Goal: Information Seeking & Learning: Find specific fact

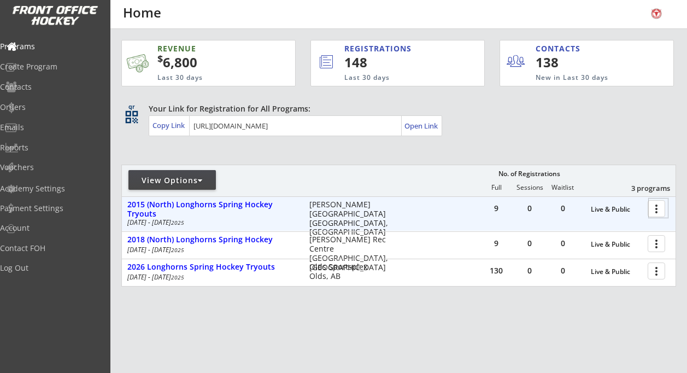
click at [657, 207] on div at bounding box center [658, 207] width 19 height 19
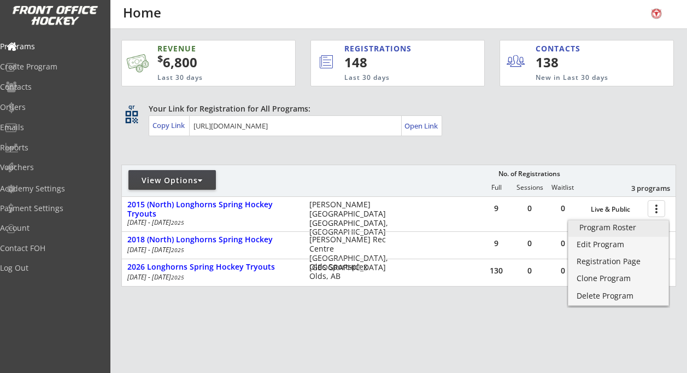
click at [617, 229] on div "Program Roster" at bounding box center [619, 228] width 78 height 8
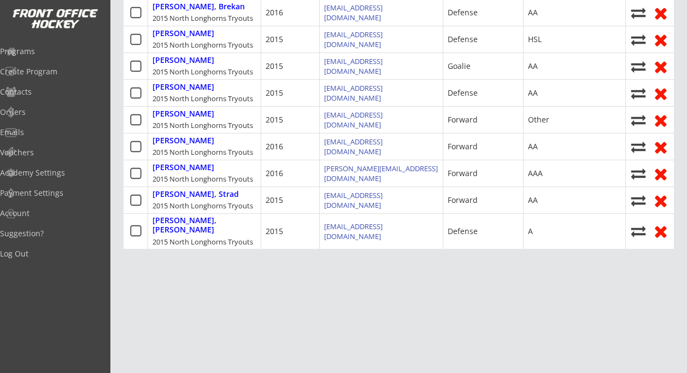
scroll to position [323, 0]
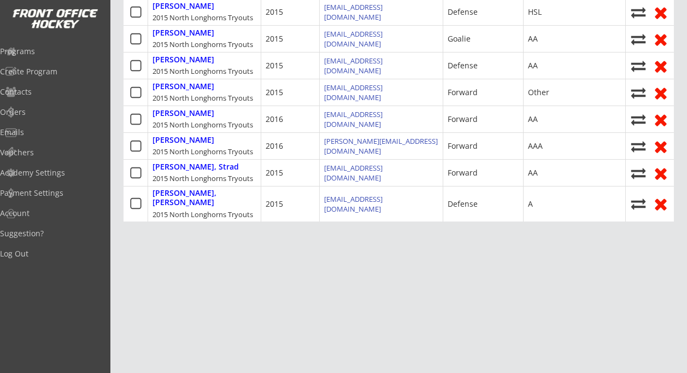
drag, startPoint x: 237, startPoint y: 185, endPoint x: 556, endPoint y: 230, distance: 321.9
click at [556, 230] on div "Roster Waitlist Orders search Quick Register Show Filters Download Current View…" at bounding box center [399, 96] width 551 height 527
copy div "youts 2016 ctessier@live.ca Defense AA Bresden, Emmett 2015 North Longhorns Try…"
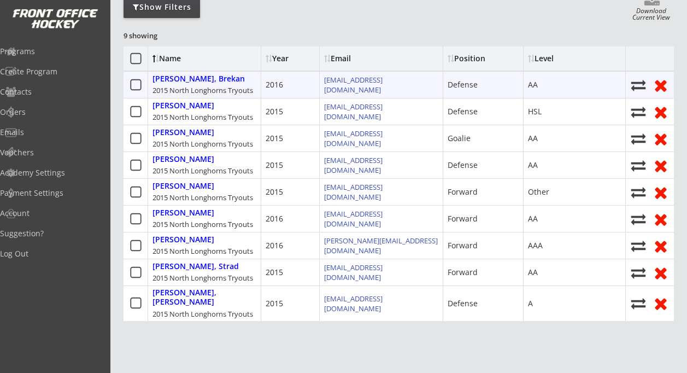
scroll to position [148, 0]
click at [149, 79] on div "Berube, Brekan 2015 North Longhorns Tryouts" at bounding box center [204, 85] width 113 height 26
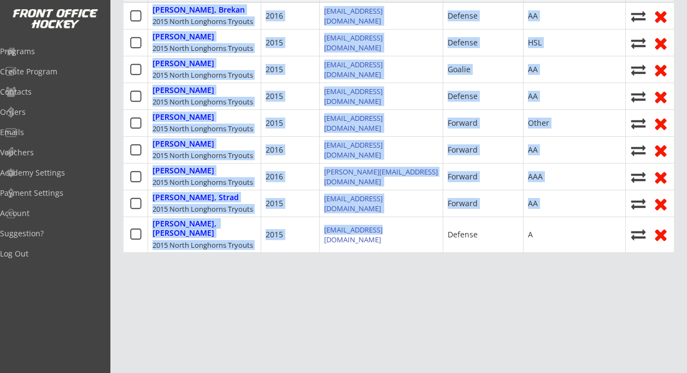
scroll to position [323, 0]
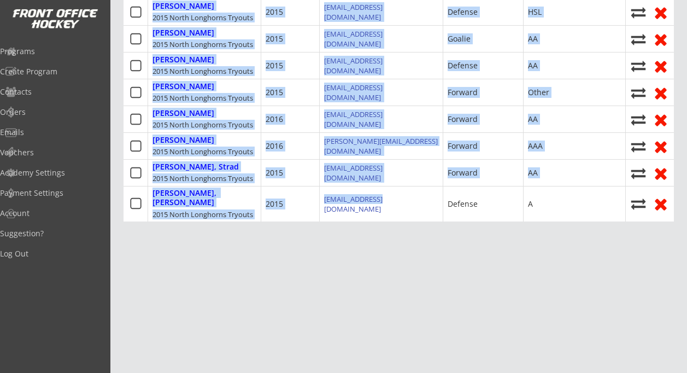
drag, startPoint x: 149, startPoint y: 79, endPoint x: 579, endPoint y: 255, distance: 464.2
click at [579, 255] on div "Roster Waitlist Orders search Quick Register Show Filters Download Current View…" at bounding box center [399, 96] width 551 height 527
copy div "Berube, Brekan 2015 North Longhorns Tryouts 2016 ctessier@live.ca Defense AA Br…"
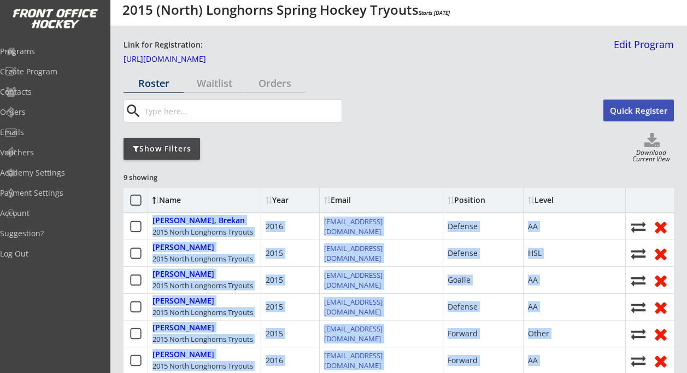
scroll to position [0, 0]
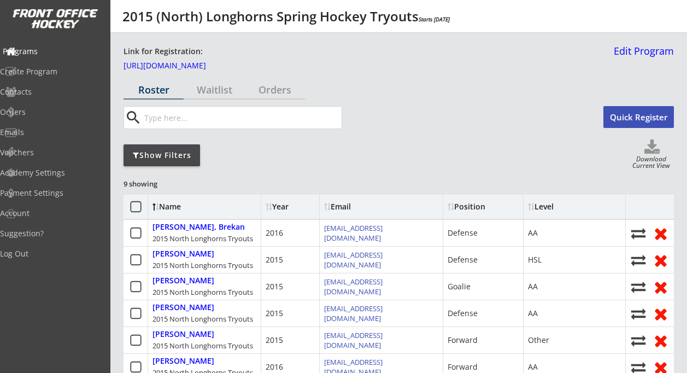
click at [42, 50] on div "Programs" at bounding box center [52, 52] width 98 height 8
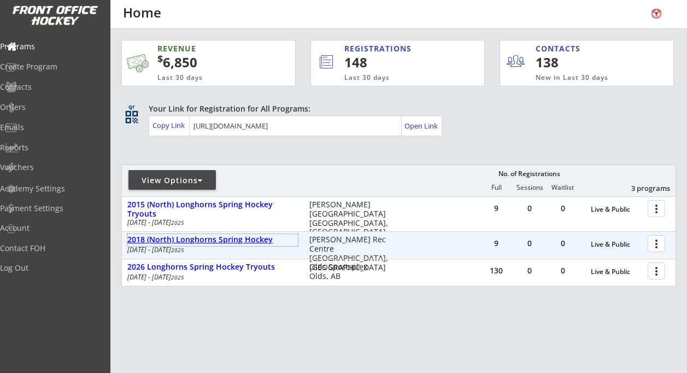
click at [238, 238] on div "2018 (North) Longhorns Spring Hockey" at bounding box center [212, 239] width 171 height 9
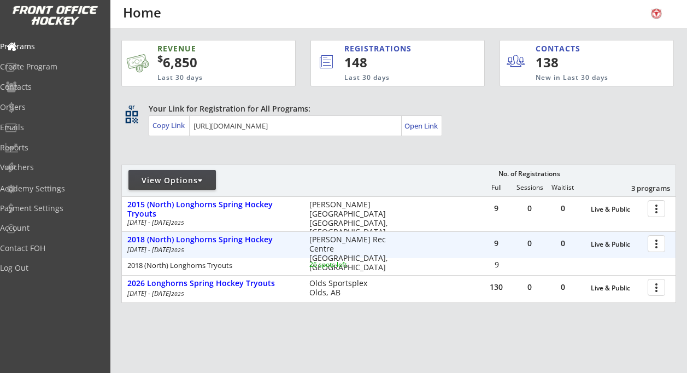
click at [659, 239] on div at bounding box center [658, 242] width 19 height 19
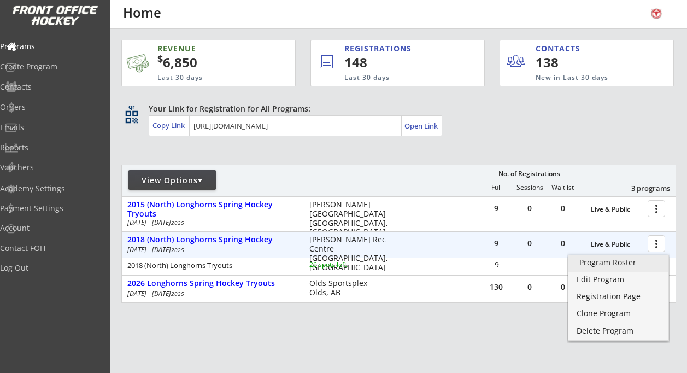
click at [624, 264] on div "Program Roster" at bounding box center [619, 263] width 78 height 8
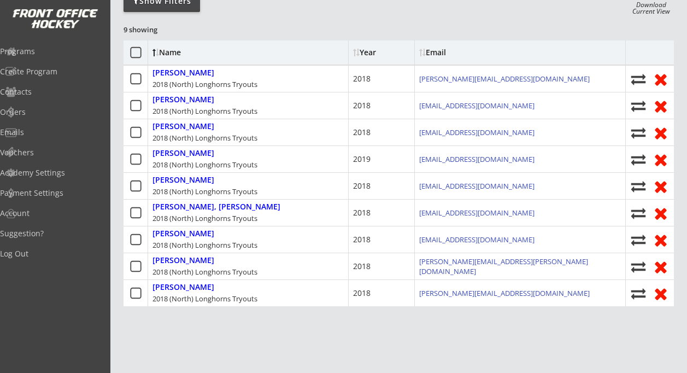
scroll to position [217, 0]
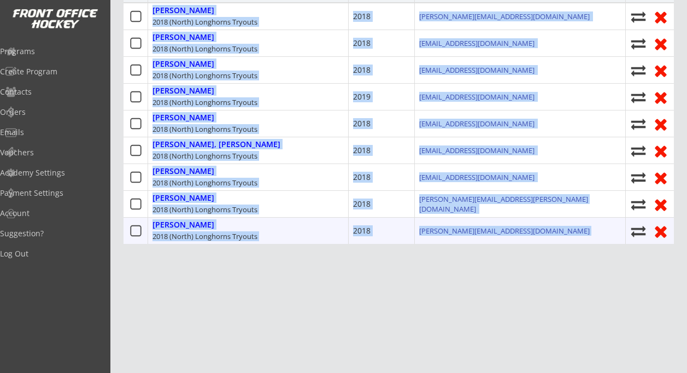
drag, startPoint x: 151, startPoint y: 228, endPoint x: 518, endPoint y: 235, distance: 366.4
click at [518, 235] on div "Name Year Email Fedor, Christopher 2018 (North) Longhorns Tryouts 2018 vanessa.…" at bounding box center [399, 111] width 551 height 266
copy div "Fedor, Christopher 2018 (North) Longhorns Tryouts 2018 vanessa.fedor@outlook.co…"
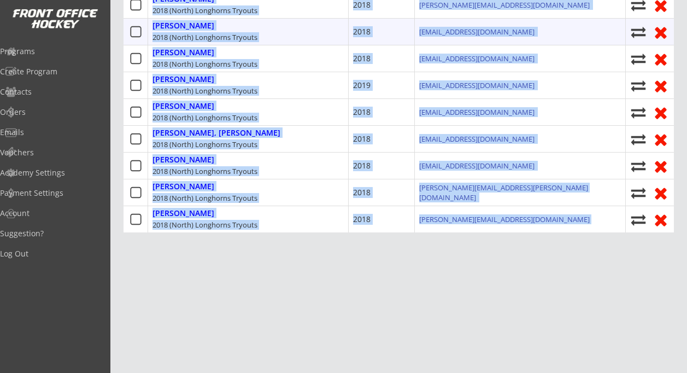
scroll to position [229, 0]
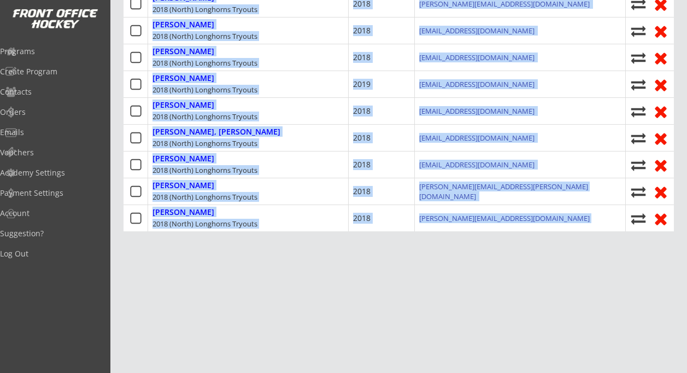
click at [289, 270] on div "Roster Waitlist Orders search Quick Register Show Filters Download Current View…" at bounding box center [399, 110] width 551 height 518
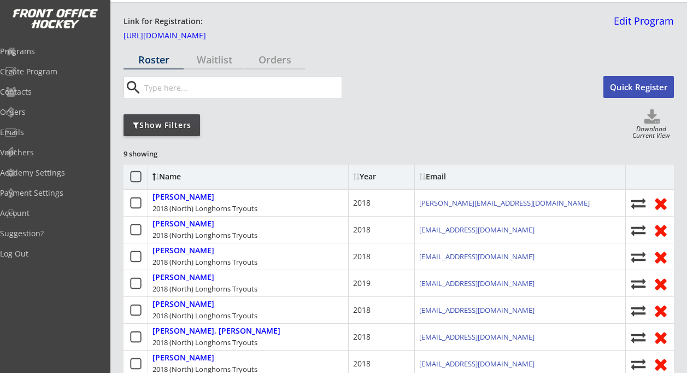
scroll to position [29, 0]
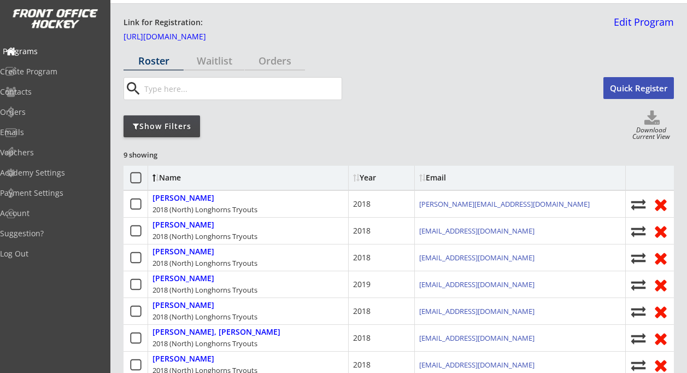
click at [54, 50] on div "Programs" at bounding box center [52, 52] width 98 height 8
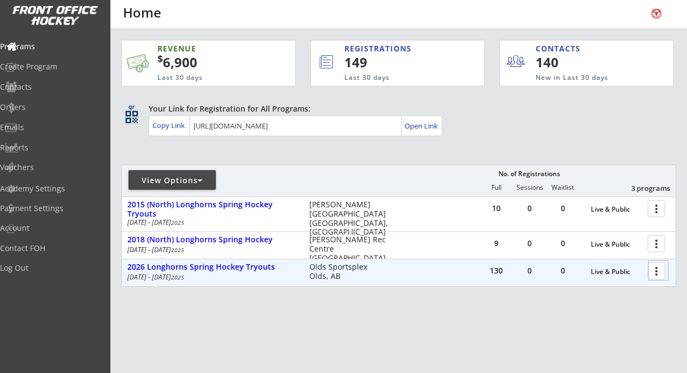
click at [654, 273] on div at bounding box center [658, 270] width 19 height 19
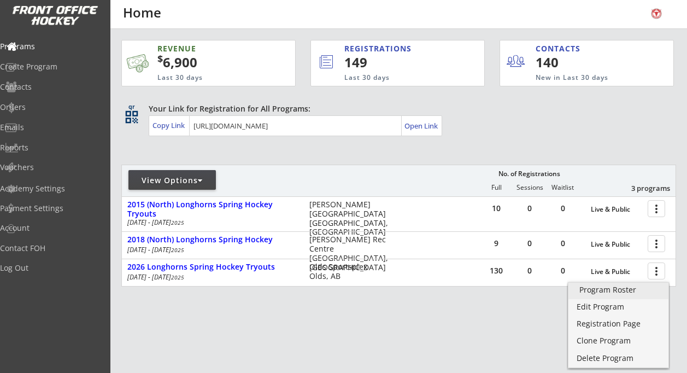
click at [615, 293] on div "Program Roster" at bounding box center [619, 290] width 78 height 8
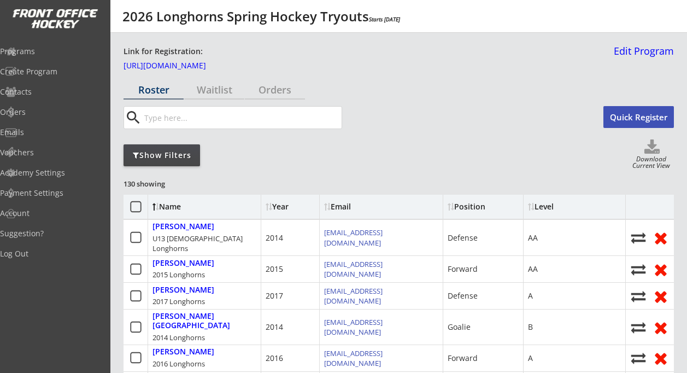
click at [175, 150] on div "Show Filters" at bounding box center [162, 155] width 77 height 11
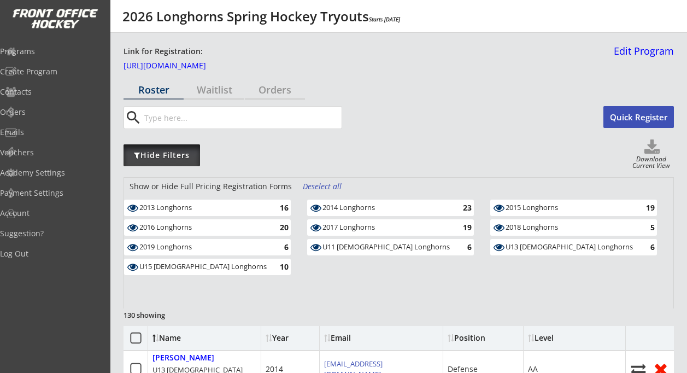
click at [169, 153] on div "Hide Filters" at bounding box center [162, 155] width 77 height 11
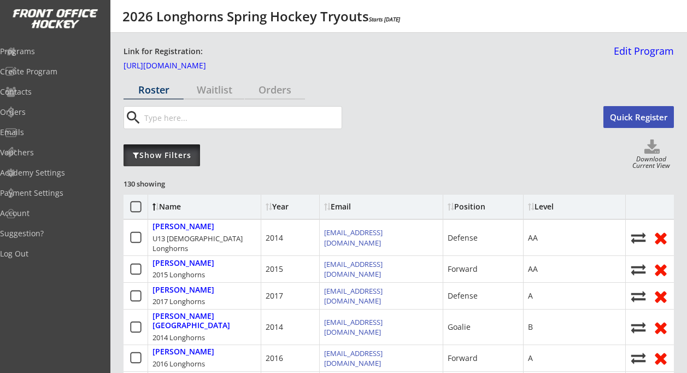
click at [169, 153] on div "Show Filters" at bounding box center [162, 155] width 77 height 11
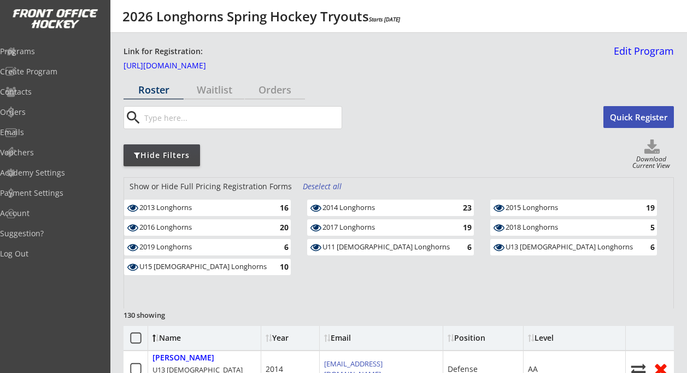
click at [309, 185] on div "Deselect all" at bounding box center [323, 186] width 40 height 11
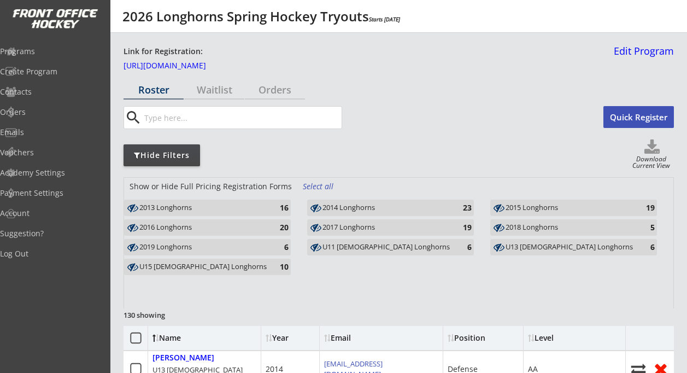
click at [133, 245] on use at bounding box center [132, 247] width 11 height 8
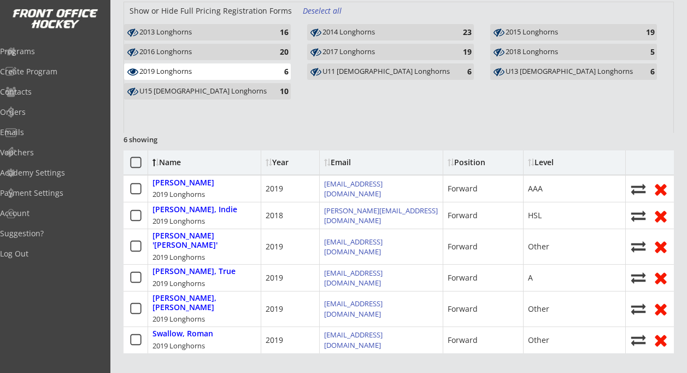
scroll to position [176, 0]
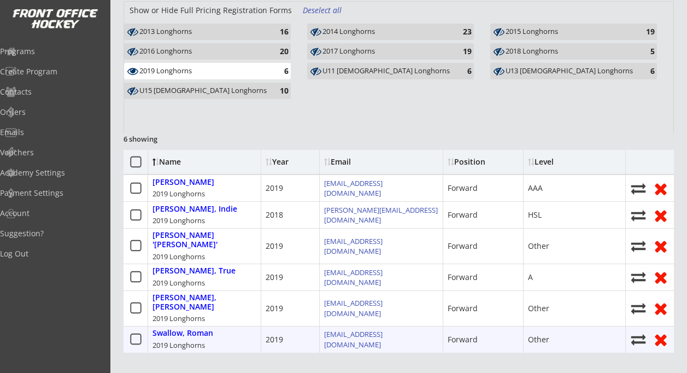
drag, startPoint x: 149, startPoint y: 180, endPoint x: 215, endPoint y: 338, distance: 171.1
click at [215, 338] on div "Name Year Email Position Level Dorran, Tucker 2019 Longhorns 2019 cassie@ruralr…" at bounding box center [399, 251] width 551 height 203
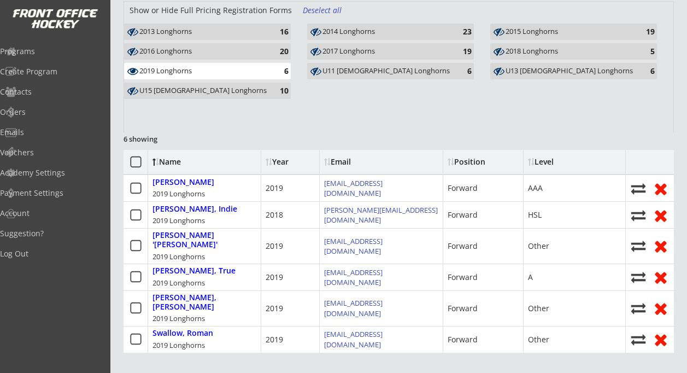
click at [208, 122] on div "Show or Hide Full Pricing Registration Forms Deselect all 2013 Longhorns 16 201…" at bounding box center [398, 67] width 549 height 131
drag, startPoint x: 150, startPoint y: 183, endPoint x: 569, endPoint y: 346, distance: 449.4
click at [569, 346] on div "Roster Waitlist Orders search Quick Register Hide Filters Download Current View…" at bounding box center [399, 197] width 551 height 587
copy div "Dorran, Tucker 2019 Longhorns 2019 cassie@ruralroutecreations.com Forward AAA D…"
click at [195, 165] on div "Name" at bounding box center [197, 162] width 89 height 8
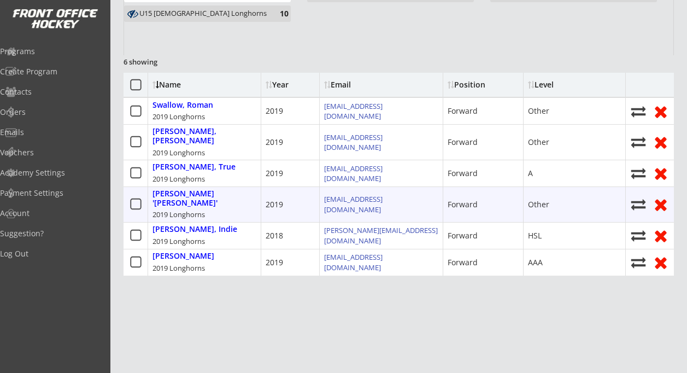
scroll to position [254, 0]
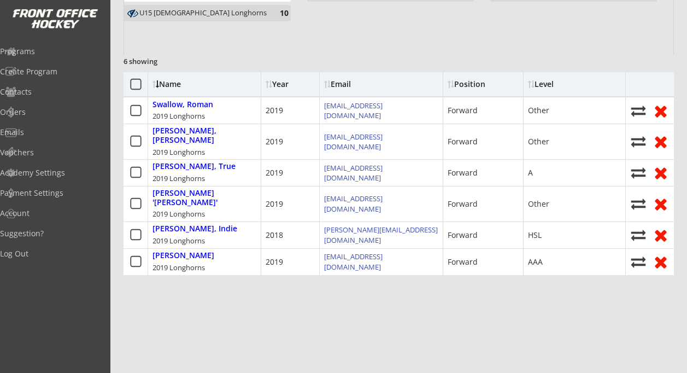
drag, startPoint x: 126, startPoint y: 100, endPoint x: 584, endPoint y: 331, distance: 513.5
click at [584, 331] on div "Roster Waitlist Orders search Quick Register Hide Filters Download Current View…" at bounding box center [399, 120] width 551 height 587
copy div "Swallow, Roman 2019 Longhorns 2019 chiefsfan2293@gmail.com Forward Other Skliva…"
click at [238, 64] on div "Show or Hide Full Pricing Registration Forms Deselect all 2013 Longhorns 16 201…" at bounding box center [399, 99] width 551 height 352
drag, startPoint x: 238, startPoint y: 64, endPoint x: 245, endPoint y: 141, distance: 76.9
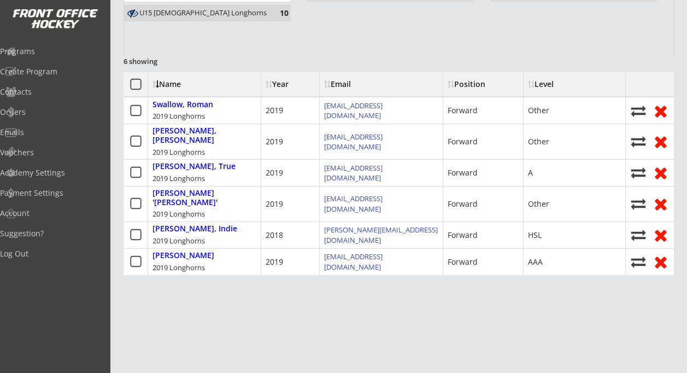
click at [245, 141] on div "Show or Hide Full Pricing Registration Forms Deselect all 2013 Longhorns 16 201…" at bounding box center [399, 99] width 551 height 352
drag, startPoint x: 245, startPoint y: 141, endPoint x: 217, endPoint y: 52, distance: 93.0
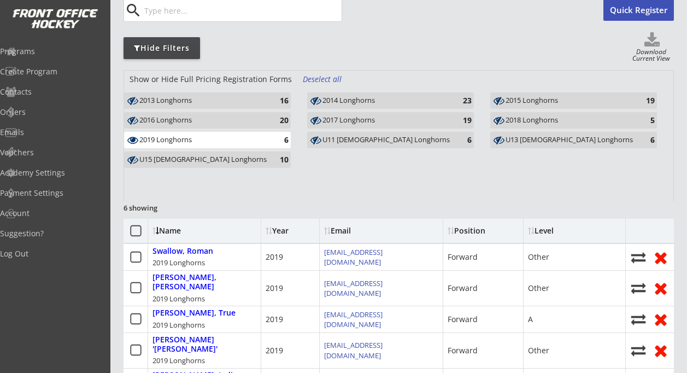
scroll to position [100, 0]
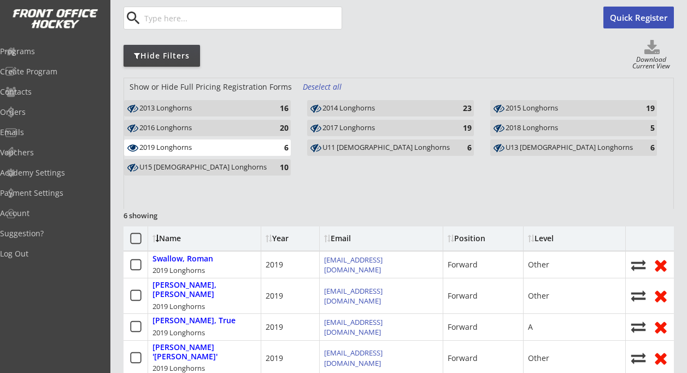
click at [133, 147] on use at bounding box center [132, 147] width 11 height 7
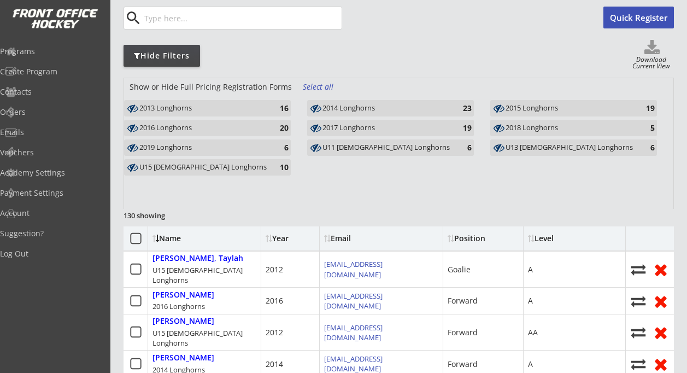
click at [498, 126] on use at bounding box center [499, 128] width 11 height 8
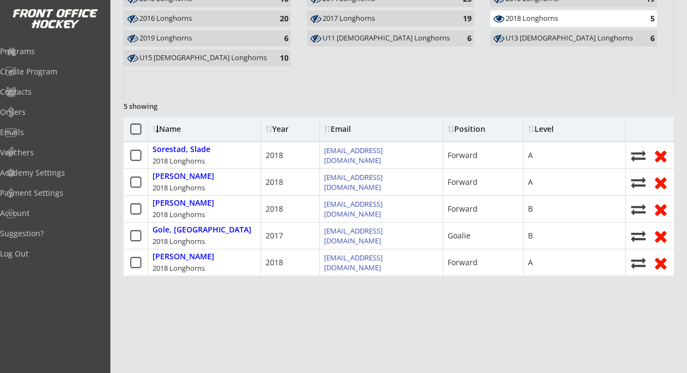
scroll to position [209, 0]
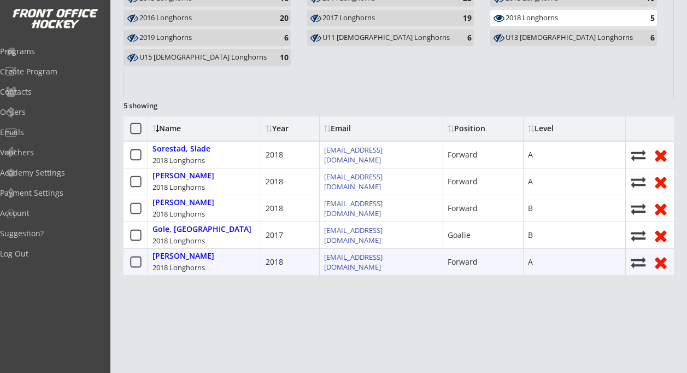
drag, startPoint x: 127, startPoint y: 146, endPoint x: 545, endPoint y: 272, distance: 436.2
click at [545, 272] on div "Name Year Email Position Level Sorestad, Slade 2018 Longhorns 2018 davidsoresta…" at bounding box center [399, 195] width 551 height 159
copy div "Sorestad, Slade 2018 Longhorns 2018 davidsorestad@gmail.com Forward A Reaman, M…"
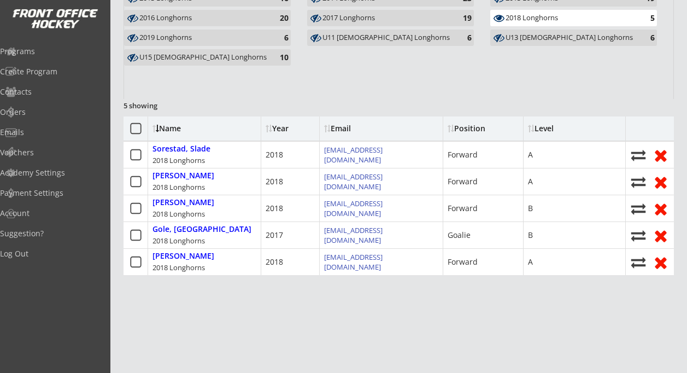
scroll to position [156, 0]
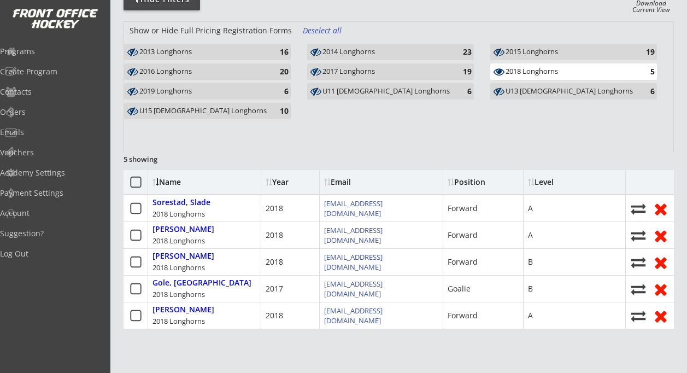
click at [500, 69] on use at bounding box center [499, 71] width 11 height 7
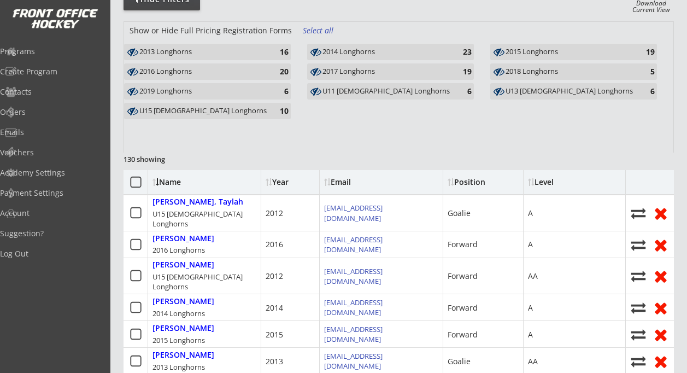
click at [317, 67] on icon at bounding box center [315, 71] width 13 height 11
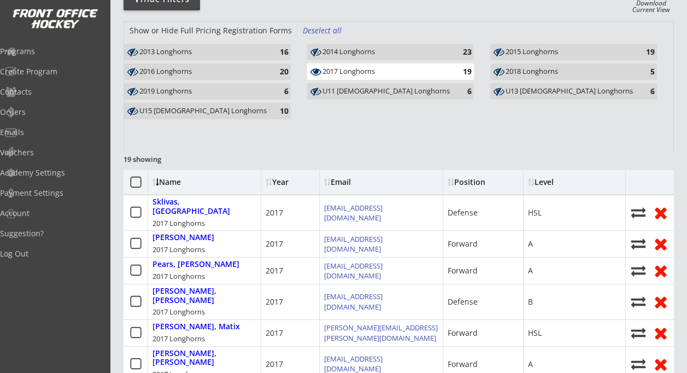
click at [330, 132] on div "Show or Hide Full Pricing Registration Forms Deselect all 2013 Longhorns 16 201…" at bounding box center [398, 87] width 549 height 131
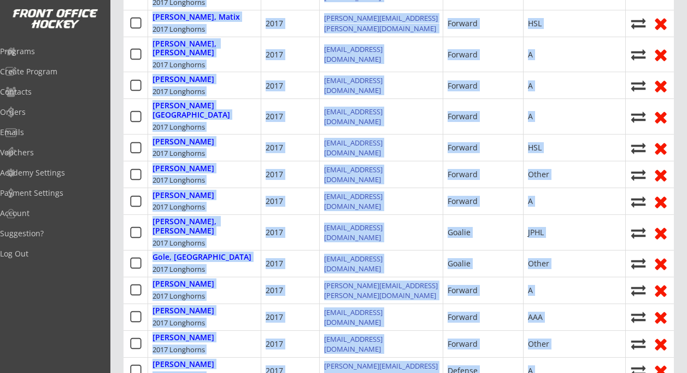
scroll to position [523, 0]
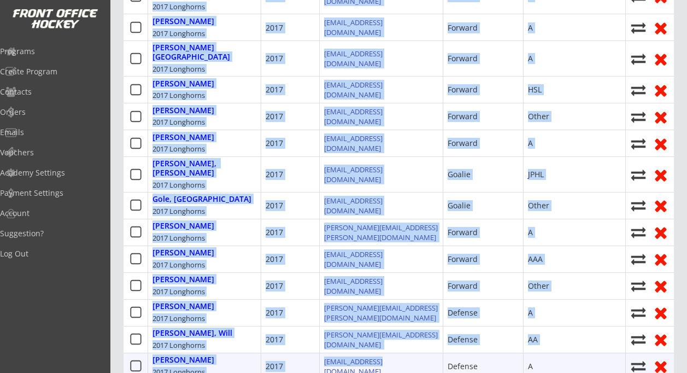
drag, startPoint x: 125, startPoint y: 134, endPoint x: 540, endPoint y: 320, distance: 454.7
click at [540, 320] on div "Name Year Email Position Level Sklivas, Lincoln 2017 Longhorns 2017 kno5@cornel…" at bounding box center [399, 91] width 551 height 577
copy div "Sklivas, Lincoln 2017 Longhorns 2017 kno5@cornell.edu Defense HSL Reaman, Jack …"
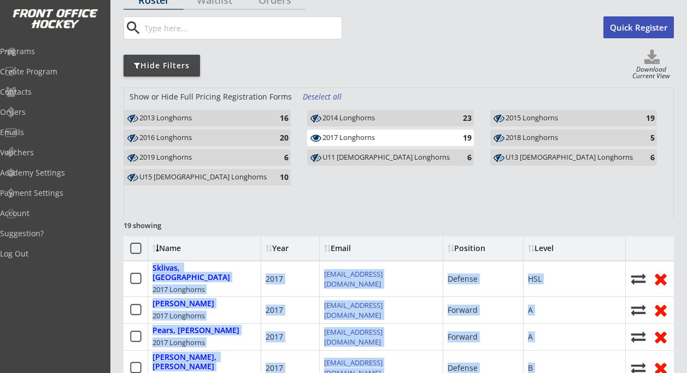
scroll to position [89, 0]
click at [317, 137] on use at bounding box center [316, 138] width 11 height 7
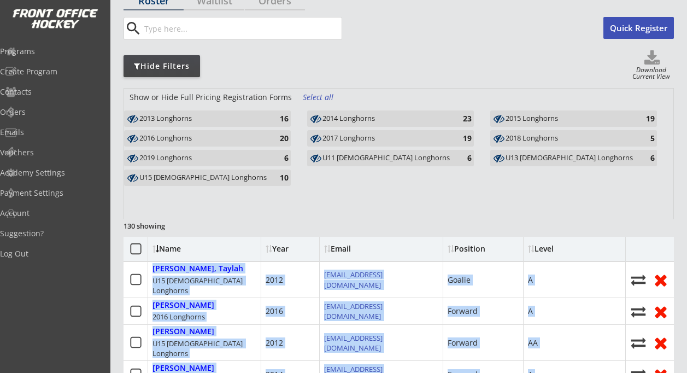
click at [498, 119] on use at bounding box center [499, 119] width 11 height 8
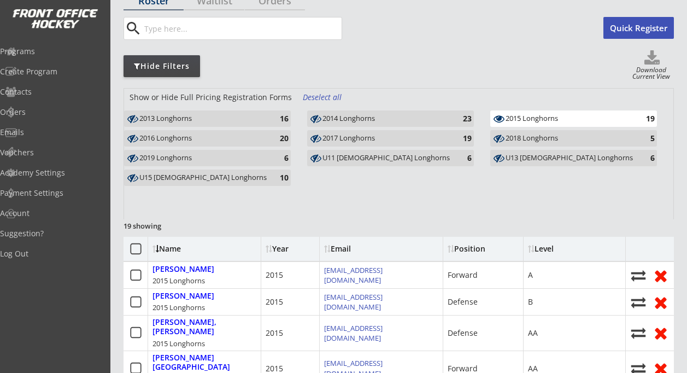
click at [217, 214] on div "Show or Hide Full Pricing Registration Forms Deselect all 2013 Longhorns 16 201…" at bounding box center [398, 154] width 549 height 131
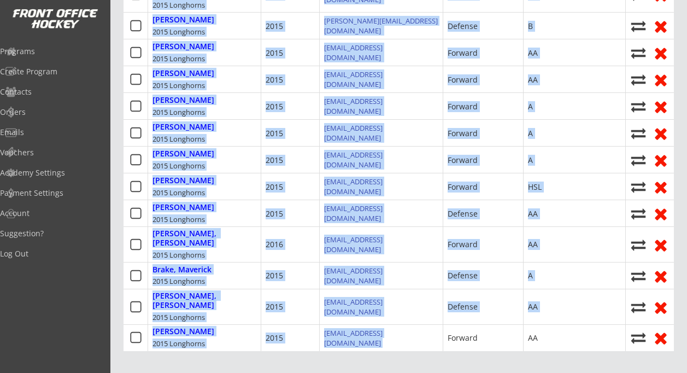
scroll to position [638, 0]
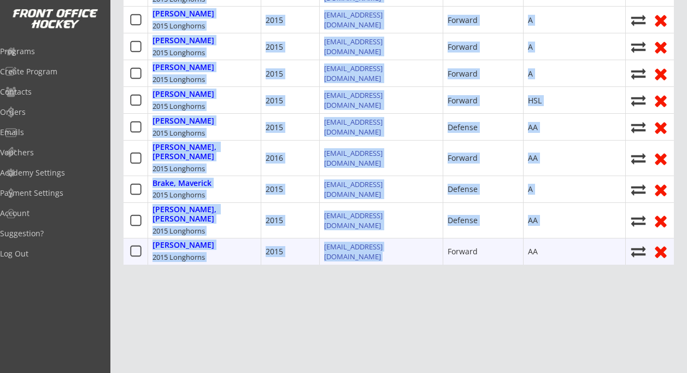
drag, startPoint x: 128, startPoint y: 214, endPoint x: 543, endPoint y: 206, distance: 415.1
copy div "Wickwire, Rhett 2015 Longhorns 2015 taylorraewerk@gmail.com Forward A Warawa, M…"
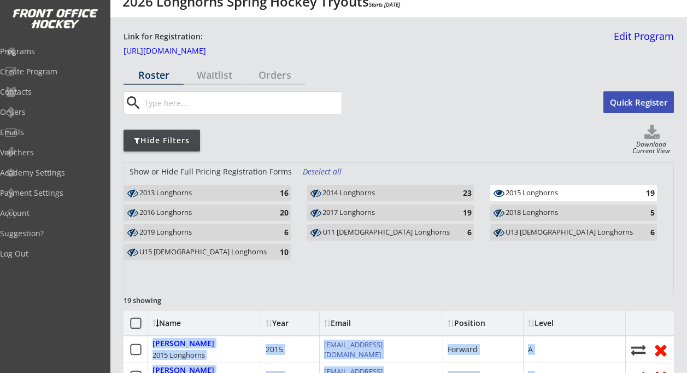
scroll to position [0, 0]
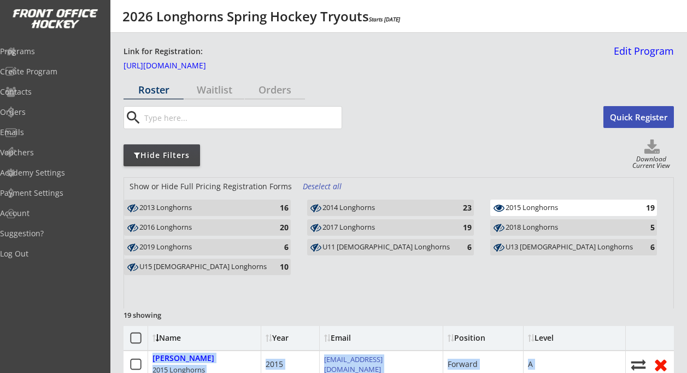
click at [314, 207] on icon at bounding box center [315, 207] width 13 height 11
click at [496, 206] on use at bounding box center [499, 207] width 11 height 7
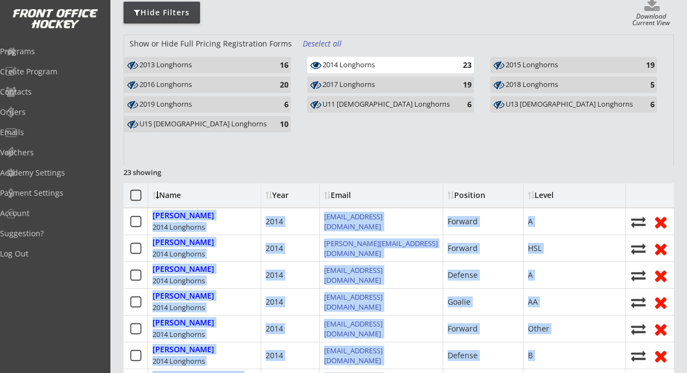
scroll to position [144, 0]
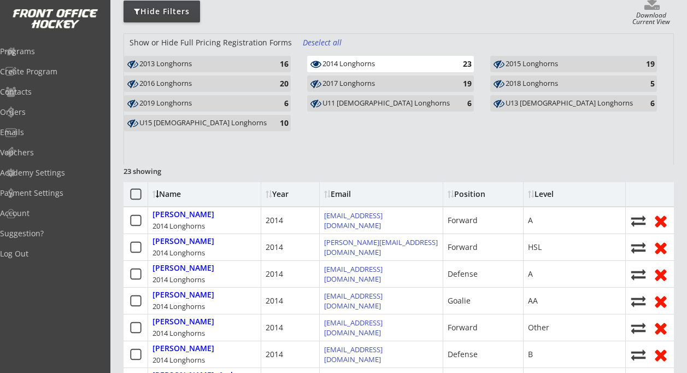
click at [149, 199] on div "Name" at bounding box center [204, 194] width 113 height 24
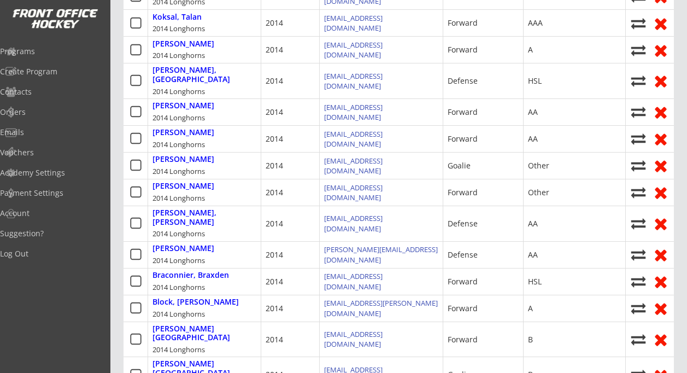
scroll to position [745, 0]
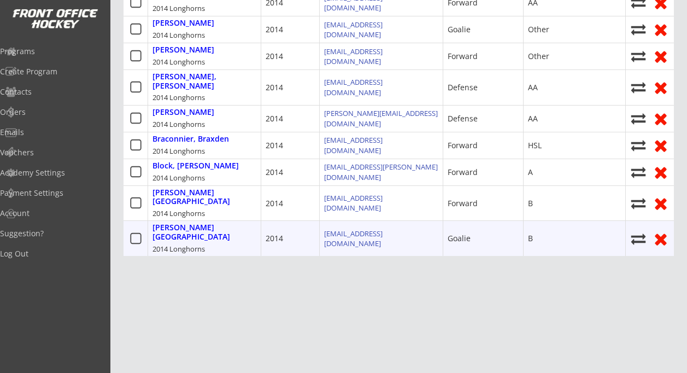
drag, startPoint x: 127, startPoint y: 212, endPoint x: 565, endPoint y: 217, distance: 437.4
copy div "Wiens, Danny 2014 Longhorns 2014 wienskm@gmail.com Forward A Vallee, Raphael 20…"
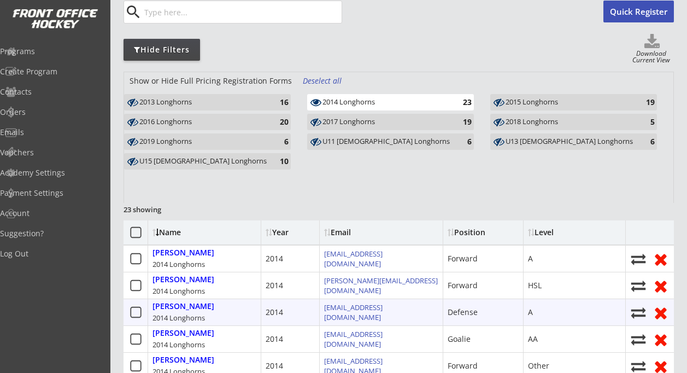
scroll to position [104, 0]
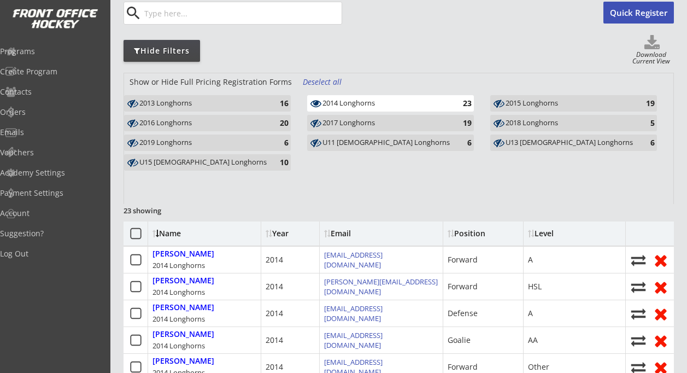
click at [458, 177] on div "Show or Hide Full Pricing Registration Forms Deselect all 2013 Longhorns 16 201…" at bounding box center [398, 138] width 549 height 131
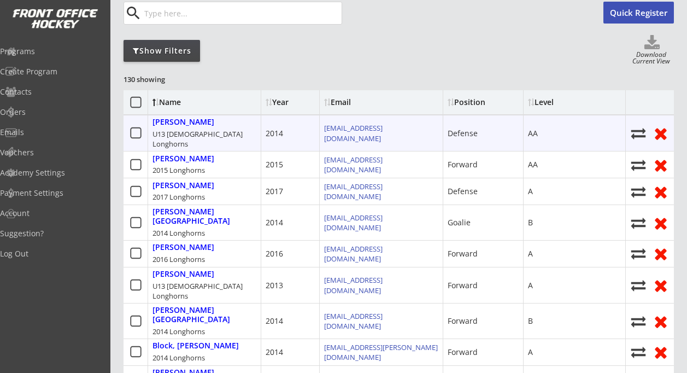
scroll to position [13, 0]
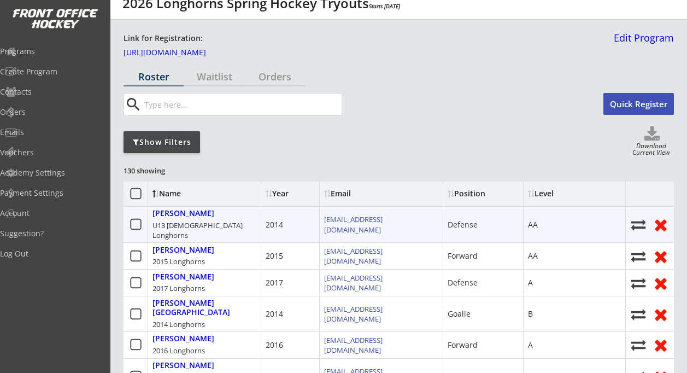
click at [177, 148] on div "Show Filters" at bounding box center [162, 142] width 77 height 11
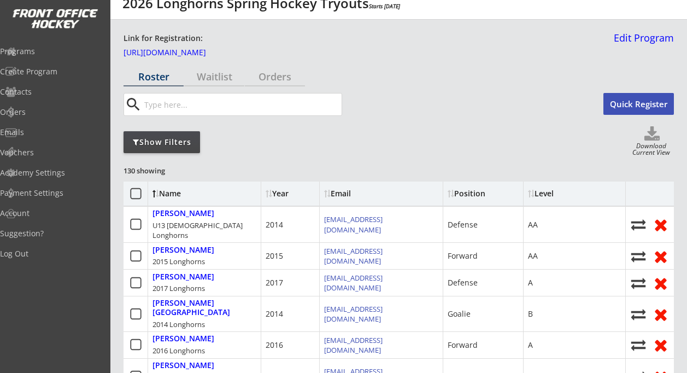
scroll to position [0, 0]
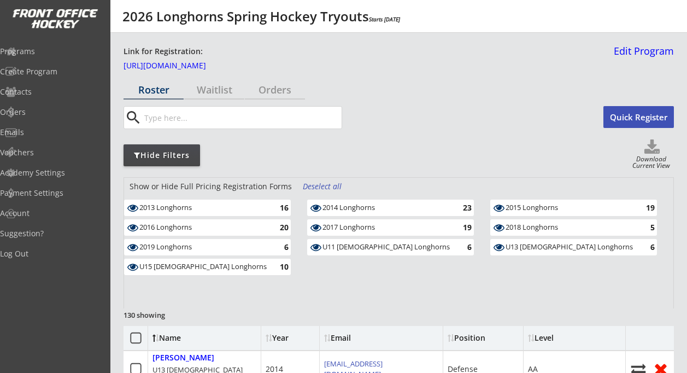
click at [325, 188] on div "Deselect all" at bounding box center [323, 186] width 40 height 11
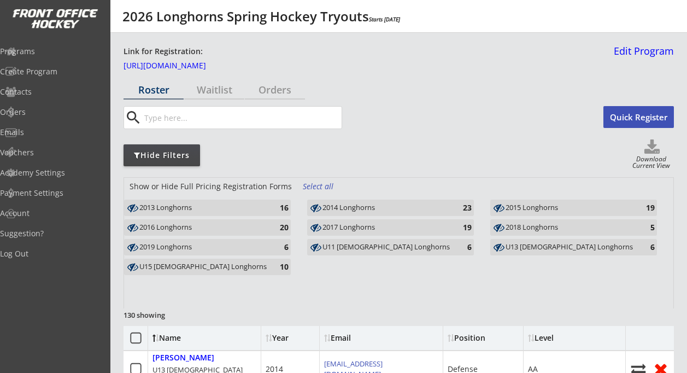
click at [135, 209] on icon at bounding box center [132, 207] width 13 height 11
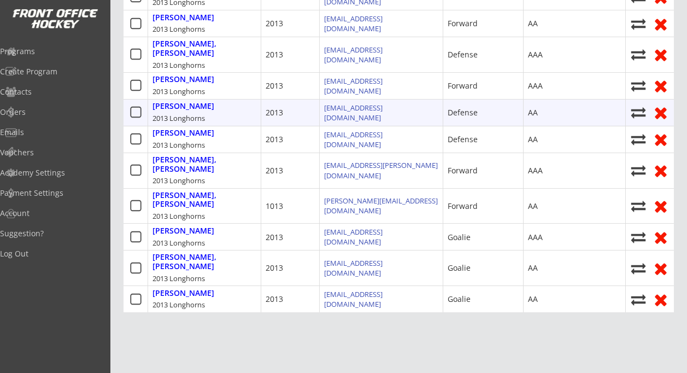
scroll to position [539, 0]
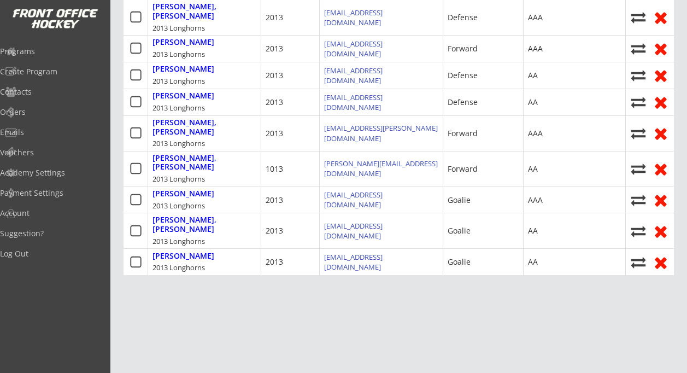
drag, startPoint x: 128, startPoint y: 201, endPoint x: 565, endPoint y: 245, distance: 438.6
copy div "Brearley, Luke 2013 Longhorns 2013 k.hanson@live.ca Forward AA Buchanan, Benjam…"
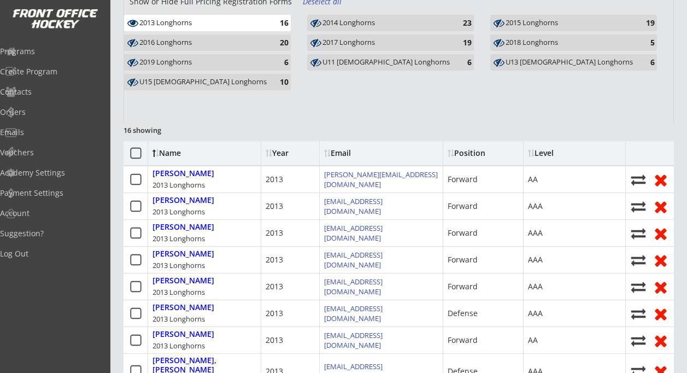
scroll to position [175, 0]
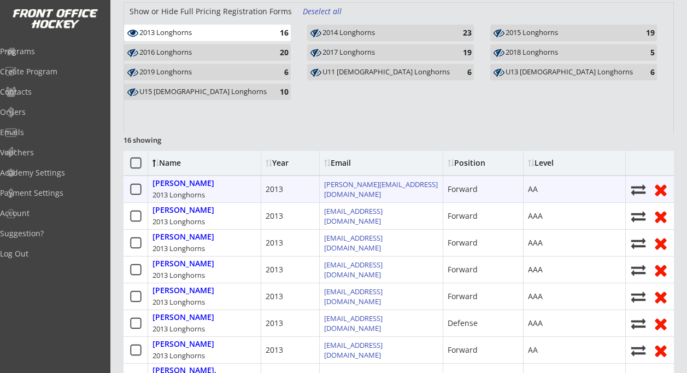
click at [125, 179] on div at bounding box center [136, 189] width 25 height 26
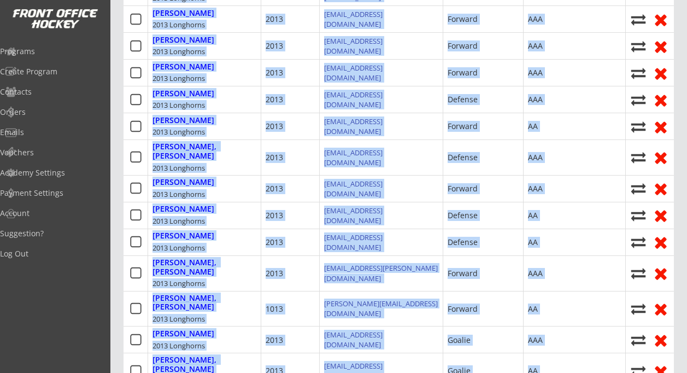
scroll to position [480, 0]
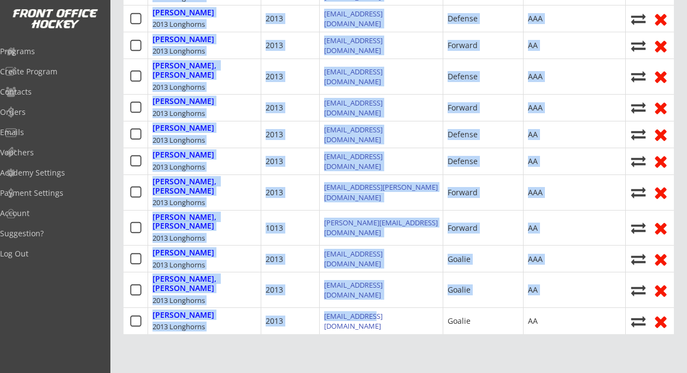
drag, startPoint x: 125, startPoint y: 179, endPoint x: 556, endPoint y: 312, distance: 450.9
click at [556, 312] on div "Roster Waitlist Orders search Quick Register Hide Filters Download Current View…" at bounding box center [399, 37] width 551 height 872
copy div "Brearley, Luke 2013 Longhorns 2013 k.hanson@live.ca Forward AA Buchanan, Benjam…"
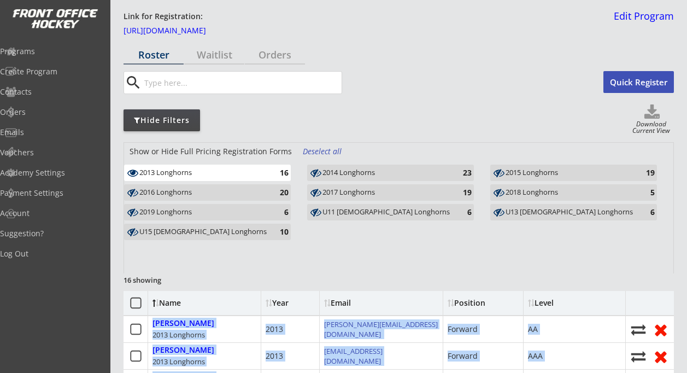
scroll to position [0, 0]
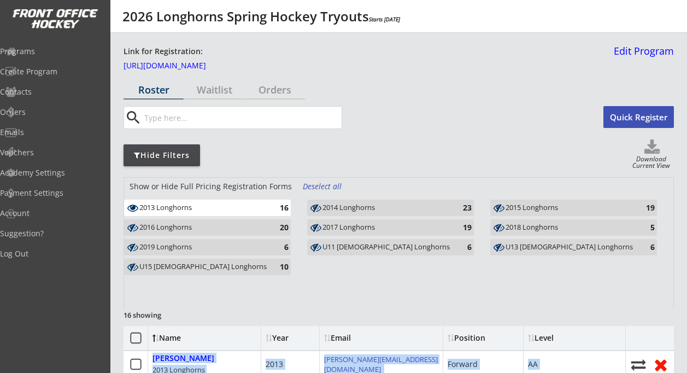
click at [131, 208] on use at bounding box center [132, 207] width 11 height 7
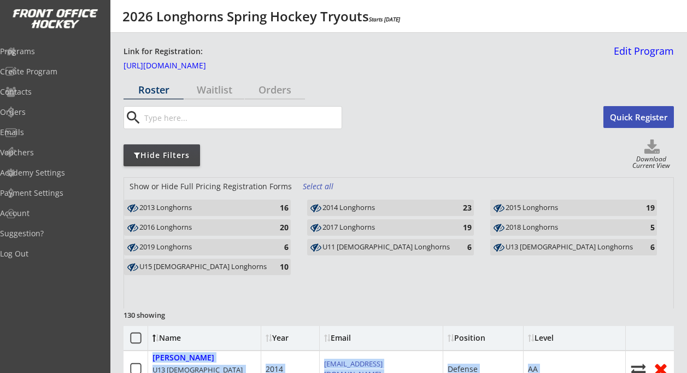
click at [315, 247] on use at bounding box center [316, 247] width 11 height 8
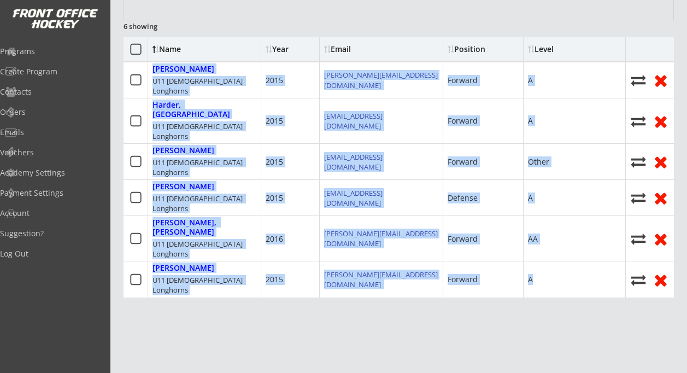
scroll to position [290, 0]
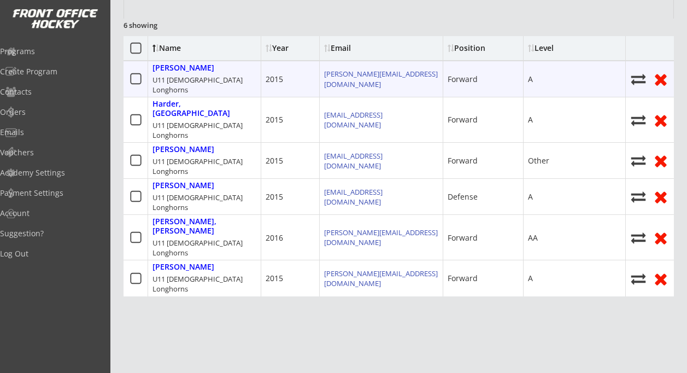
click at [126, 66] on div at bounding box center [136, 79] width 25 height 36
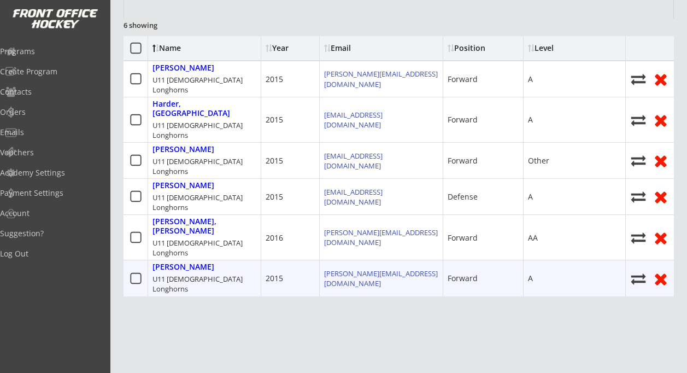
drag, startPoint x: 126, startPoint y: 66, endPoint x: 548, endPoint y: 215, distance: 447.2
click at [548, 215] on div "Name Year Email Position Level Dube, Stella U11 Female Longhorns 2015 mitch.ewh…" at bounding box center [399, 166] width 551 height 260
copy div "Dube, Stella U11 Female Longhorns 2015 mitch.ewh@gmail.com Forward A Harder, Ca…"
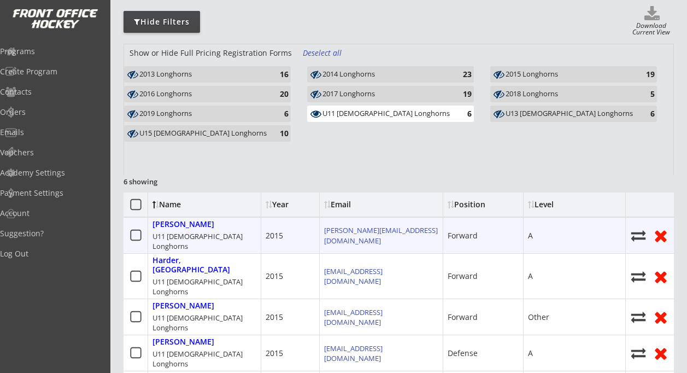
scroll to position [131, 0]
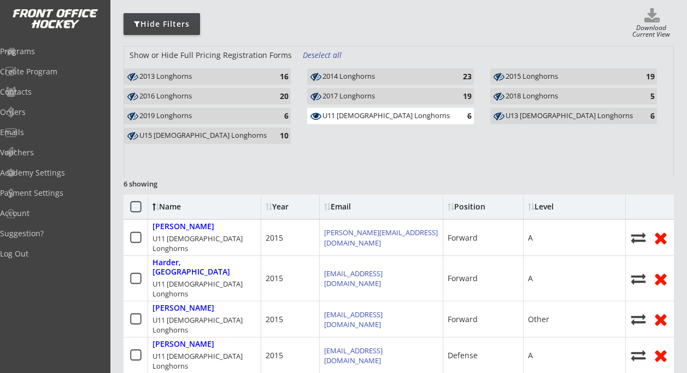
click at [316, 116] on use at bounding box center [316, 116] width 11 height 7
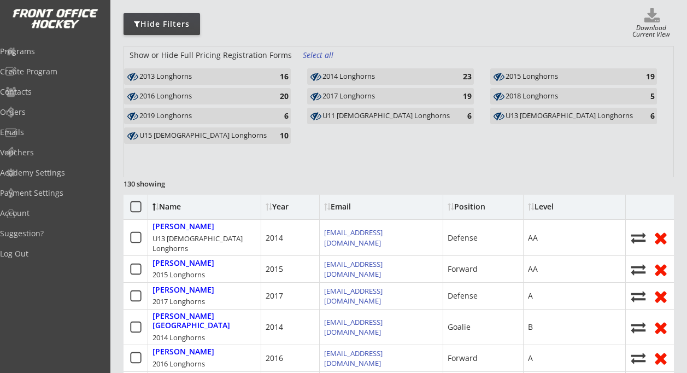
click at [499, 115] on use at bounding box center [499, 116] width 11 height 8
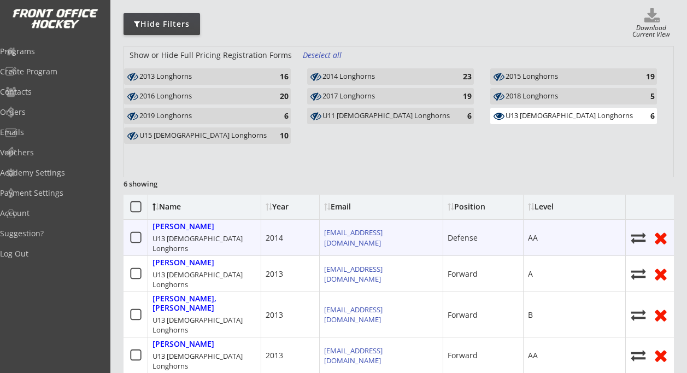
click at [128, 223] on div at bounding box center [136, 238] width 25 height 36
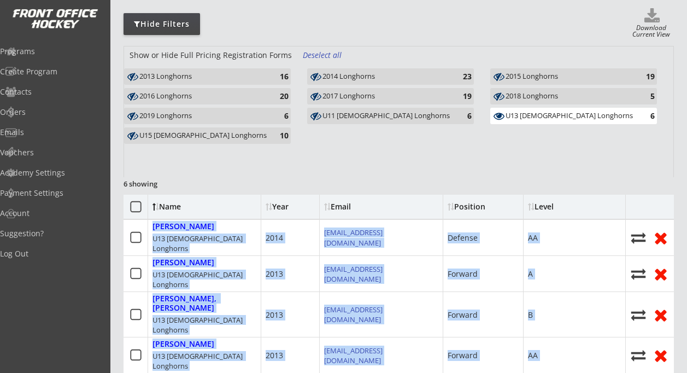
scroll to position [290, 0]
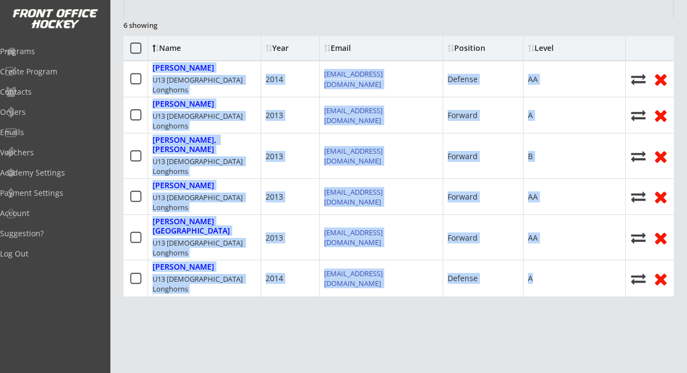
drag, startPoint x: 128, startPoint y: 223, endPoint x: 564, endPoint y: 242, distance: 436.2
click at [564, 242] on div "Roster Waitlist Orders search Quick Register Hide Filters Download Current View…" at bounding box center [399, 113] width 551 height 644
copy div "Allen, Kadence U13 Female Longhorns 2014 damaraallen2@gmail.com Defense AA Bell…"
click at [228, 245] on div "Roster Waitlist Orders search Quick Register Hide Filters Download Current View…" at bounding box center [399, 113] width 551 height 644
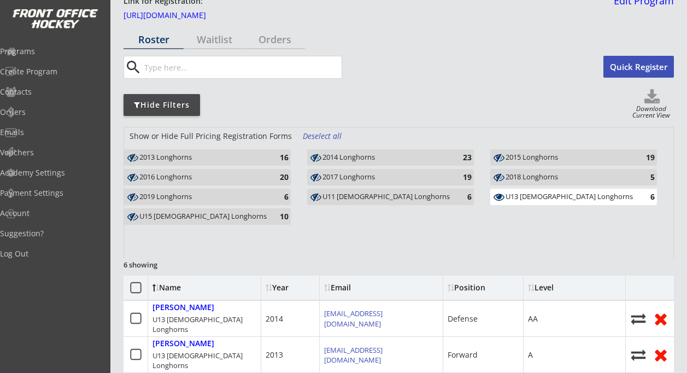
scroll to position [49, 0]
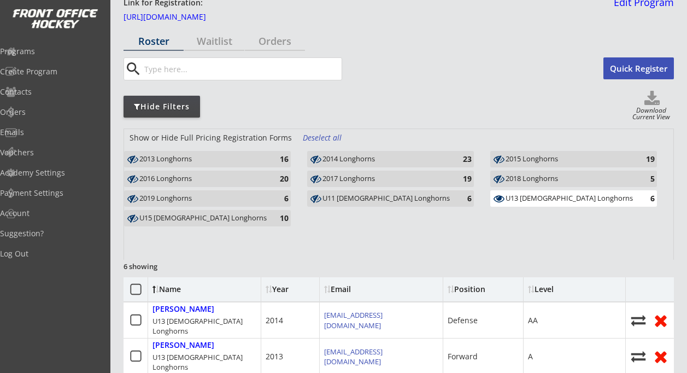
click at [129, 216] on icon at bounding box center [132, 218] width 13 height 11
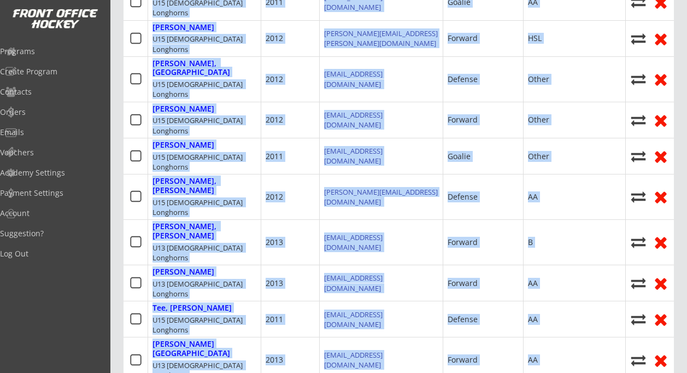
scroll to position [475, 0]
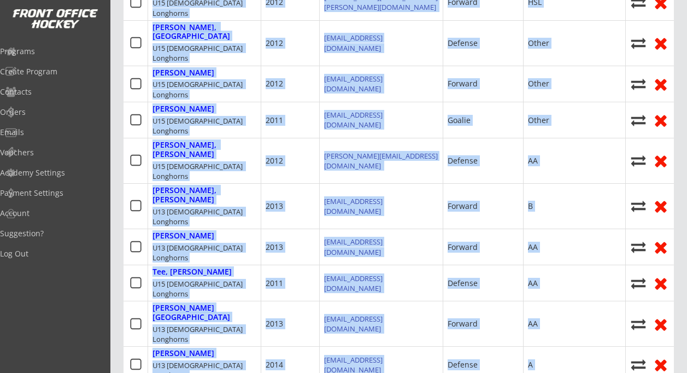
drag, startPoint x: 128, startPoint y: 55, endPoint x: 588, endPoint y: 312, distance: 526.5
click at [588, 312] on div "Roster Waitlist Orders search Quick Register Hide Filters Download Current View…" at bounding box center [399, 117] width 551 height 1024
copy div "Allen, Kadence U13 Female Longhorns 2014 damaraallen2@gmail.com Defense AA Bell…"
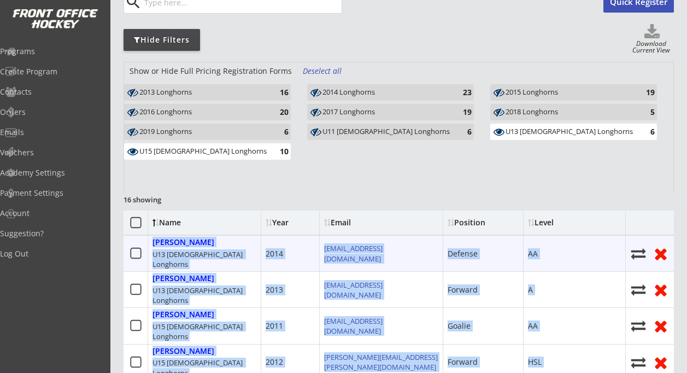
scroll to position [112, 0]
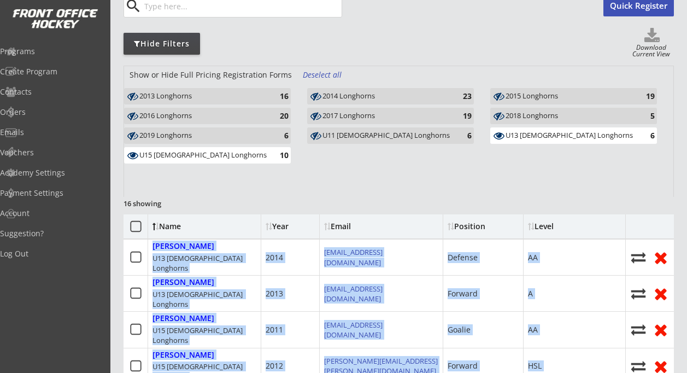
click at [504, 136] on use at bounding box center [499, 135] width 11 height 7
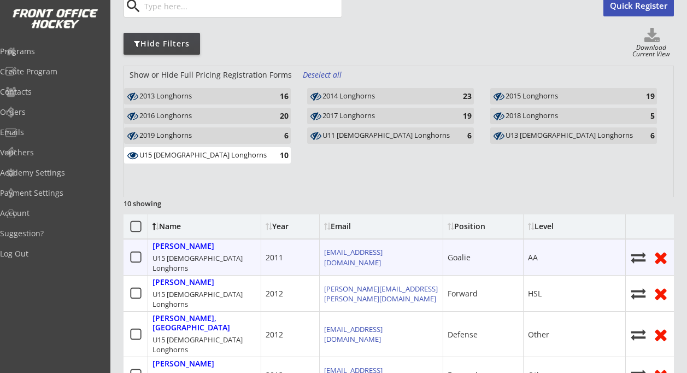
click at [125, 245] on div at bounding box center [136, 257] width 25 height 36
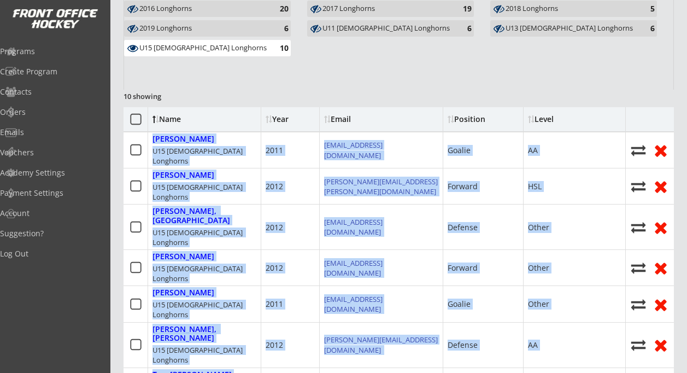
scroll to position [397, 0]
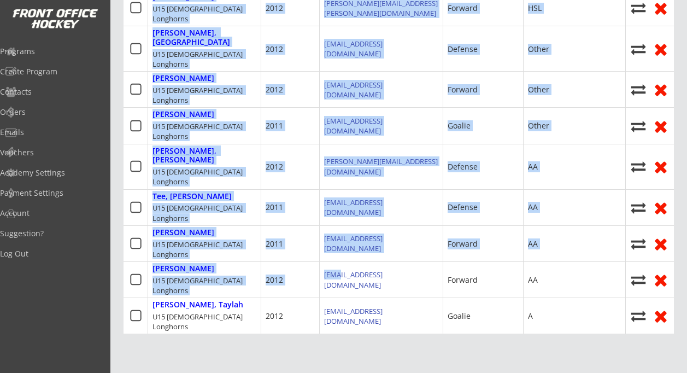
drag, startPoint x: 125, startPoint y: 245, endPoint x: 576, endPoint y: 236, distance: 450.6
click at [576, 236] on div "Roster Waitlist Orders search Quick Register Hide Filters Download Current View…" at bounding box center [399, 77] width 551 height 788
copy div "Brown, Kirsten U15 Female Longhorns 2011 ferris1bar@hotmail.com Goalie AA Franc…"
click at [355, 318] on div "Roster Waitlist Orders search Quick Register Hide Filters Download Current View…" at bounding box center [399, 77] width 551 height 788
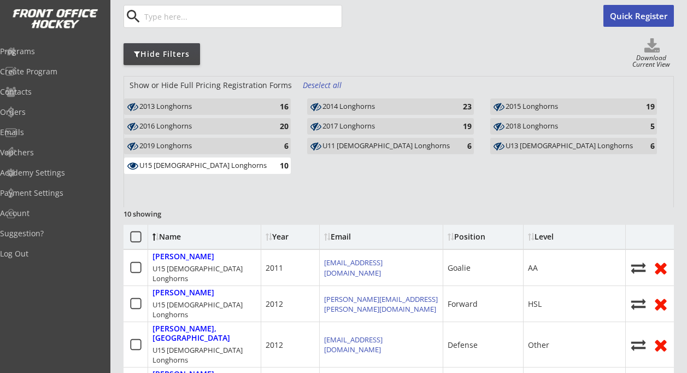
scroll to position [0, 0]
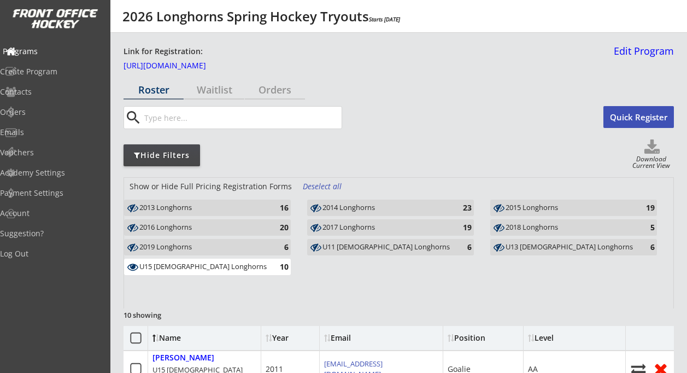
click at [50, 50] on div "Programs" at bounding box center [52, 52] width 98 height 8
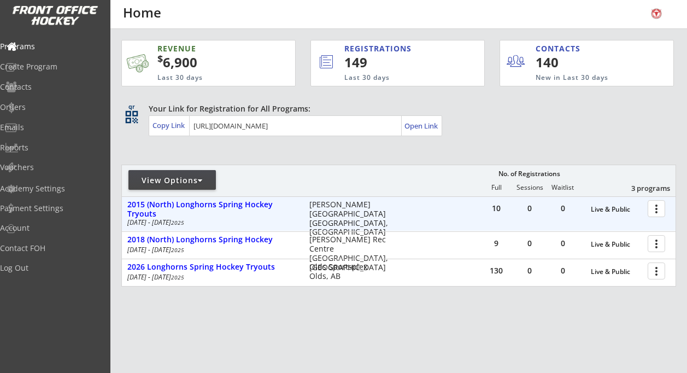
click at [659, 204] on div at bounding box center [658, 207] width 19 height 19
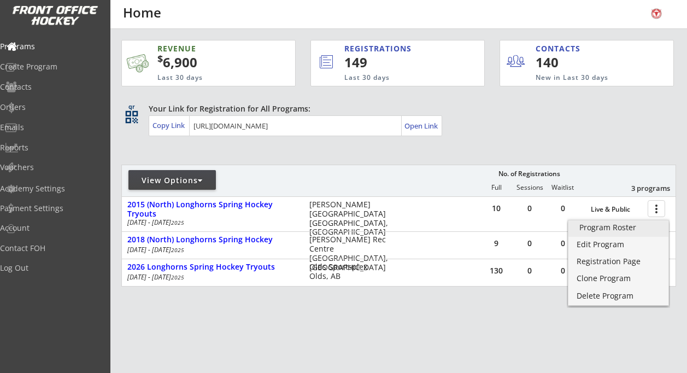
click at [624, 235] on link "Program Roster" at bounding box center [619, 228] width 100 height 16
